Goal: Check status: Check status

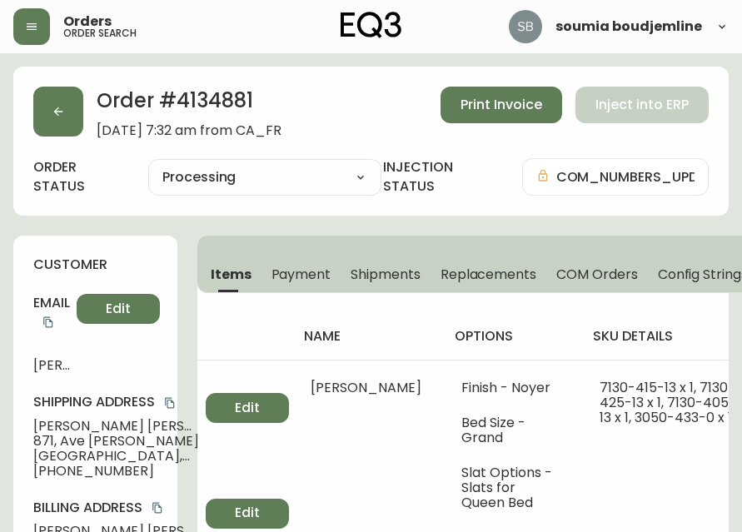
select select "PROCESSING"
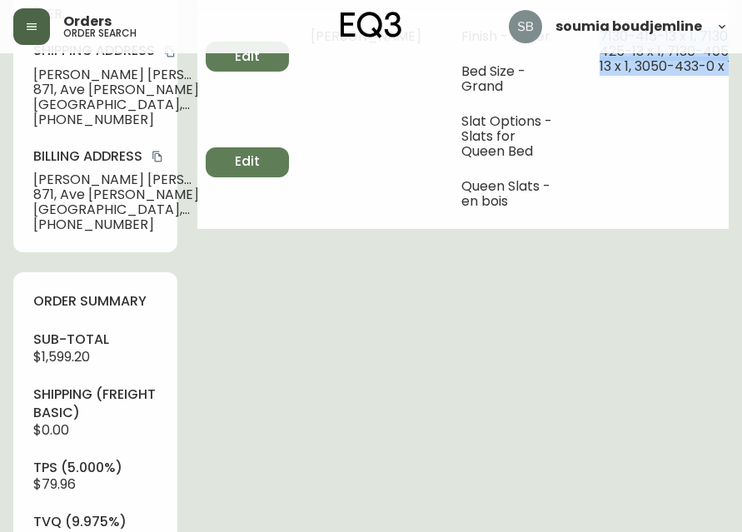
click at [39, 32] on button "button" at bounding box center [31, 26] width 37 height 37
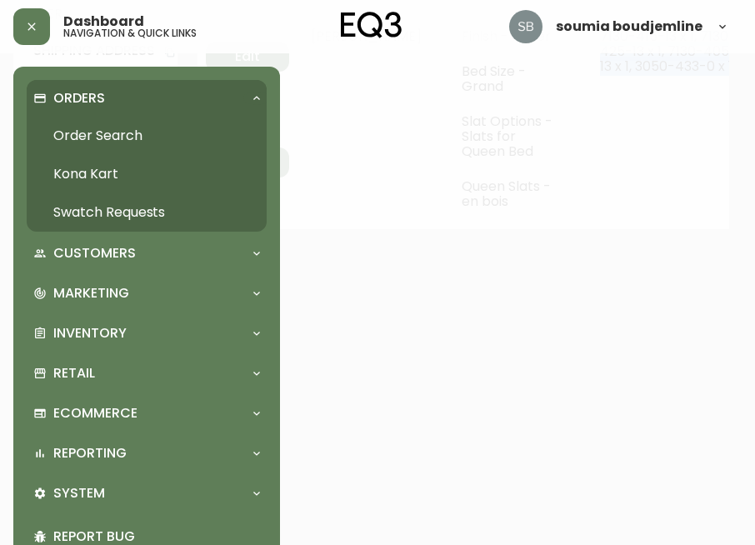
scroll to position [352, 0]
click at [128, 133] on link "Order Search" at bounding box center [147, 136] width 240 height 38
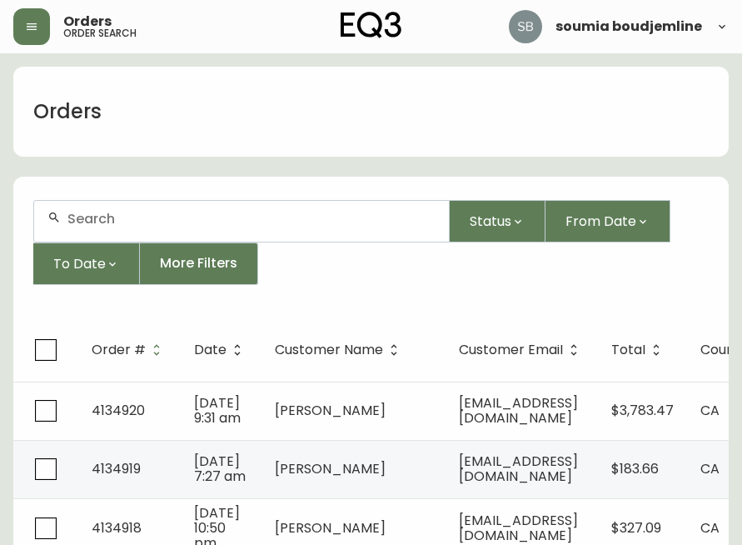
click at [103, 220] on input "text" at bounding box center [251, 219] width 368 height 16
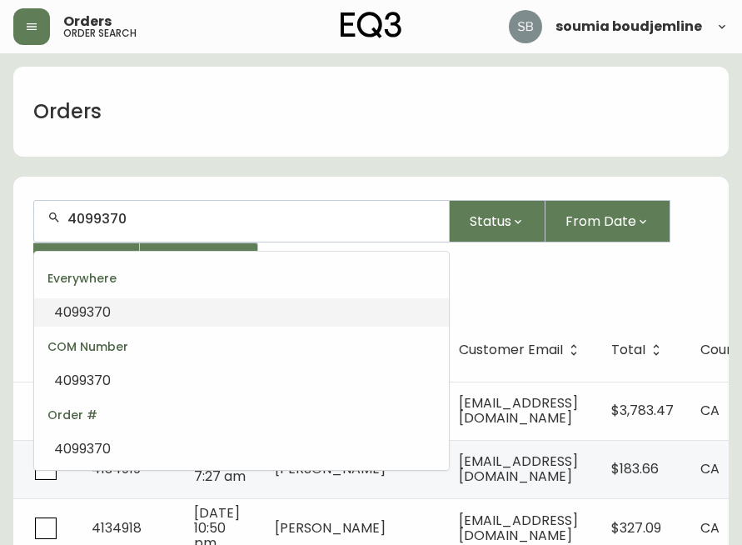
type input "4099370"
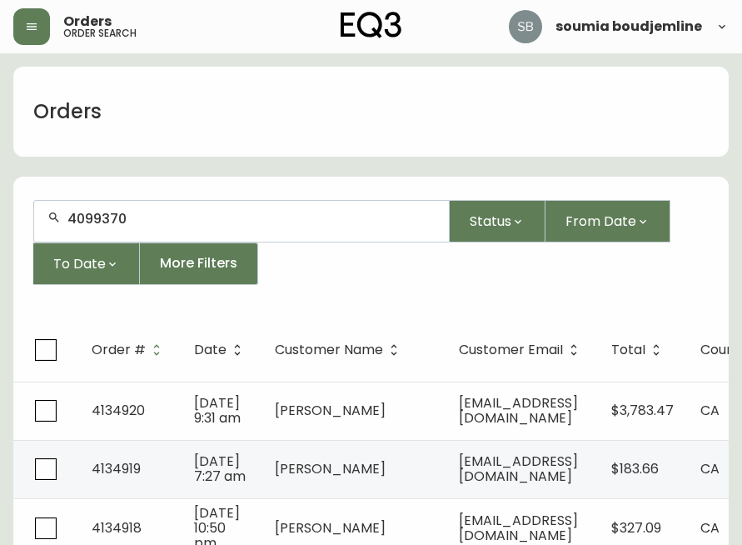
click at [153, 223] on input "4099370" at bounding box center [251, 219] width 368 height 16
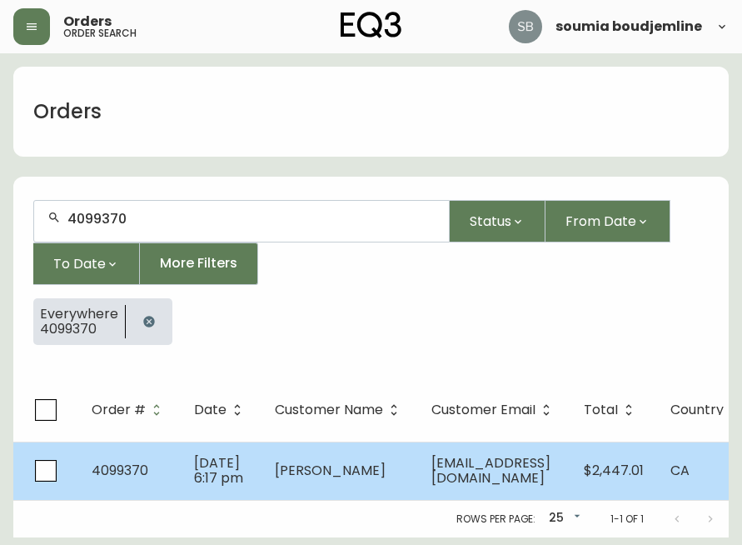
click at [362, 468] on span "[PERSON_NAME]" at bounding box center [330, 470] width 111 height 19
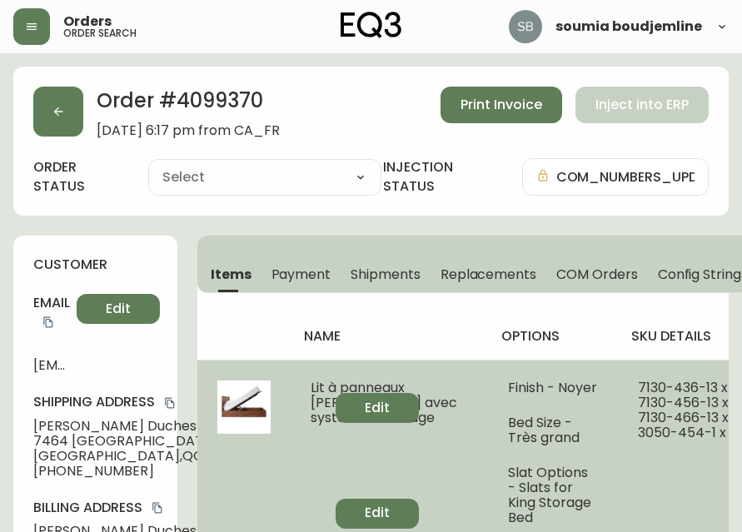
type input "Fully Shipped"
select select "FULLY_SHIPPED"
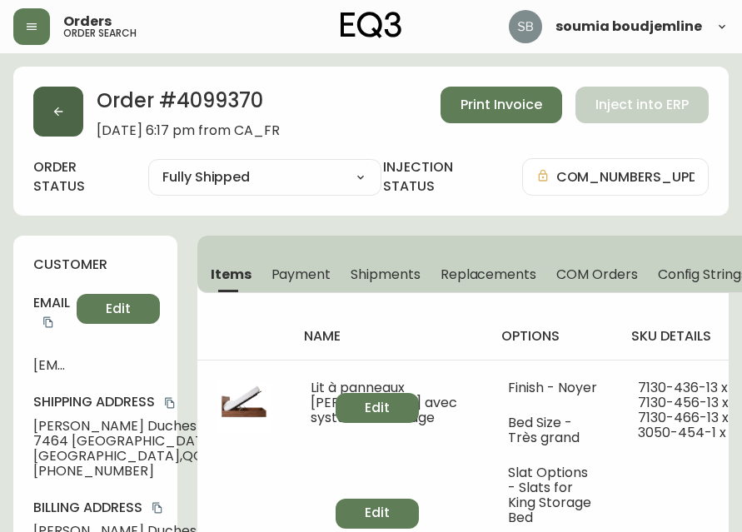
click at [60, 116] on icon "button" at bounding box center [58, 111] width 13 height 13
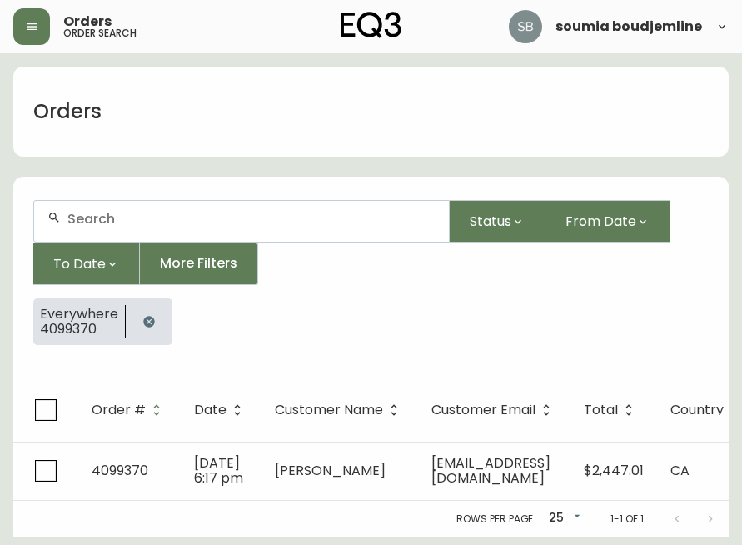
click at [142, 221] on input "text" at bounding box center [251, 219] width 368 height 16
click at [21, 26] on button "button" at bounding box center [31, 26] width 37 height 37
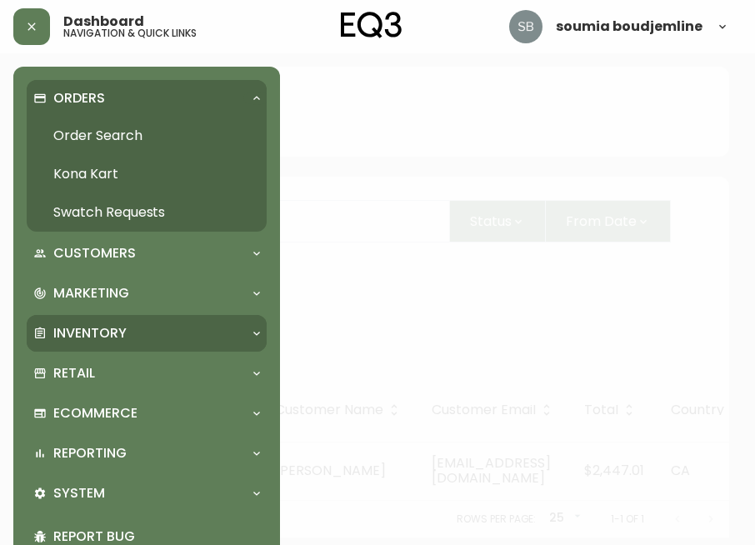
click at [113, 324] on p "Inventory" at bounding box center [89, 333] width 73 height 18
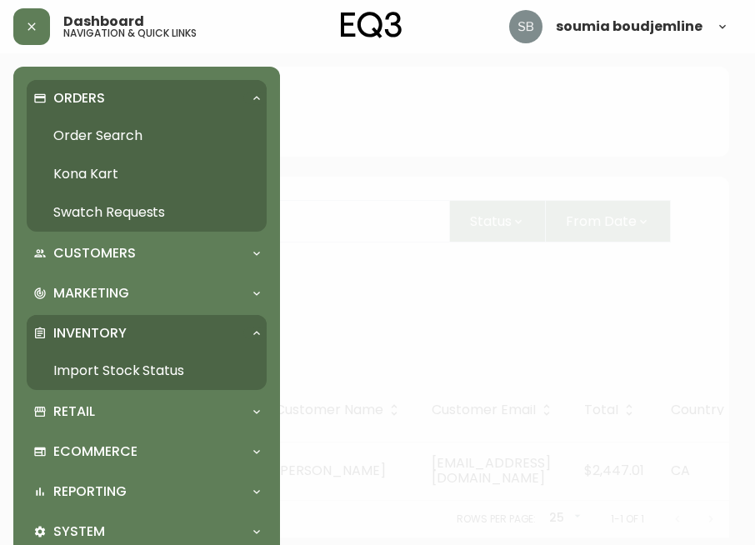
click at [122, 367] on link "Import Stock Status" at bounding box center [147, 371] width 240 height 38
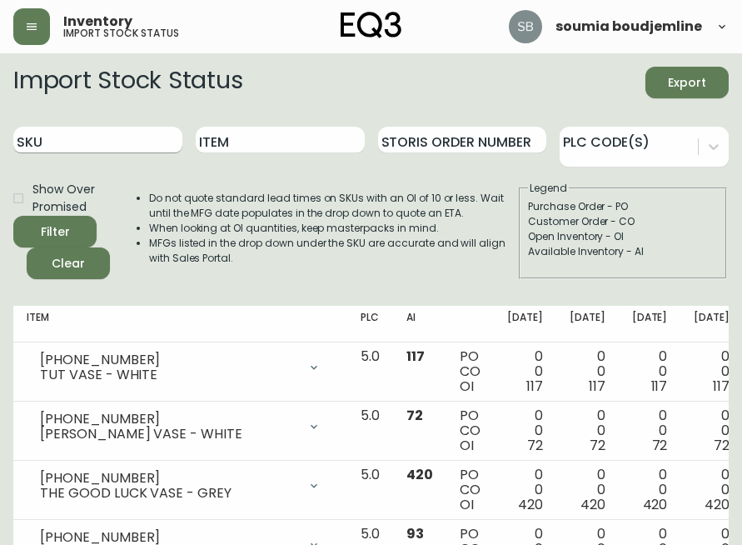
click at [63, 143] on input "SKU" at bounding box center [97, 140] width 169 height 27
type input "3"
paste input "[PHONE_NUMBER]"
type input "[PHONE_NUMBER]"
click at [13, 216] on button "Filter" at bounding box center [54, 232] width 83 height 32
